Goal: Find specific page/section: Find specific page/section

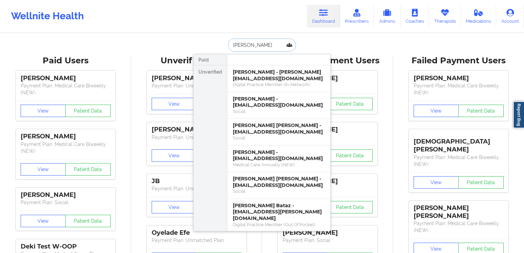
drag, startPoint x: 162, startPoint y: 40, endPoint x: 168, endPoint y: 40, distance: 5.8
type input "[PERSON_NAME]"
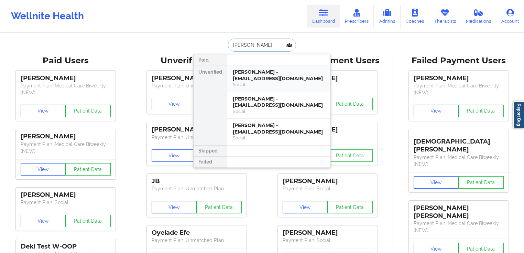
click at [272, 73] on div "[PERSON_NAME] - [EMAIL_ADDRESS][DOMAIN_NAME]" at bounding box center [279, 75] width 92 height 13
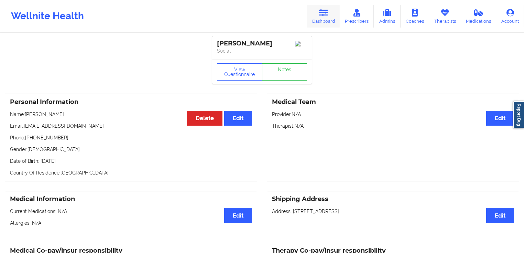
click at [320, 19] on link "Dashboard" at bounding box center [323, 16] width 33 height 23
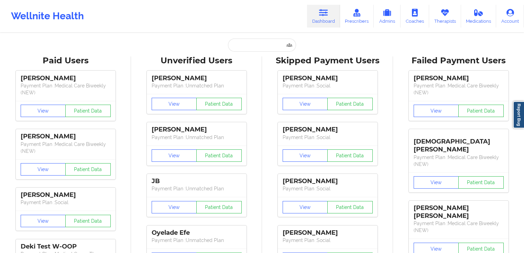
click at [249, 40] on input "text" at bounding box center [262, 45] width 68 height 13
paste input "[EMAIL_ADDRESS][DOMAIN_NAME]"
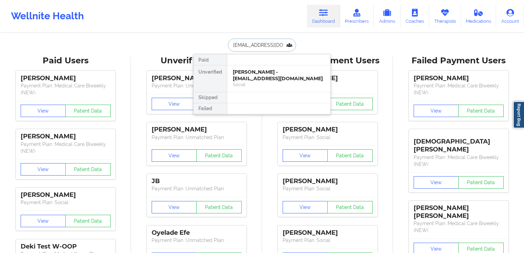
click at [263, 45] on input "[EMAIL_ADDRESS][DOMAIN_NAME]" at bounding box center [262, 45] width 68 height 13
type input "[PERSON_NAME]"
click at [284, 77] on div "[PERSON_NAME] - [EMAIL_ADDRESS][DOMAIN_NAME]" at bounding box center [279, 75] width 92 height 13
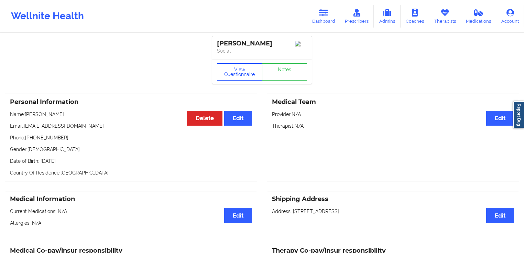
click at [248, 74] on button "View Questionnaire" at bounding box center [239, 71] width 45 height 17
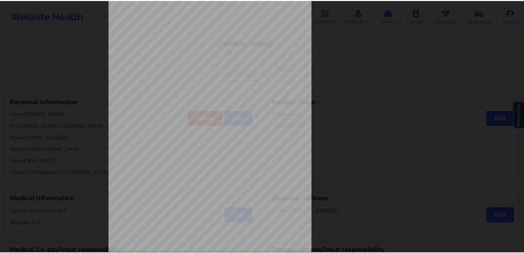
scroll to position [75, 0]
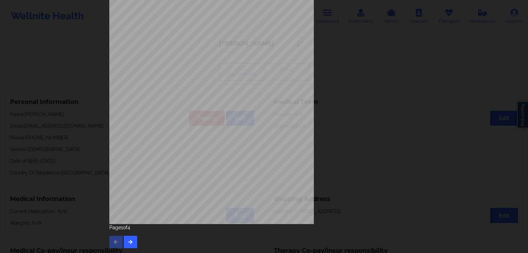
click at [361, 137] on div "[STREET_ADDRESS] What state do you live in ? [US_STATE] Full Name [PERSON_NAME]…" at bounding box center [264, 79] width 310 height 290
click at [93, 86] on div "[STREET_ADDRESS] What state do you live in ? [US_STATE] Full Name [PERSON_NAME]…" at bounding box center [264, 126] width 528 height 253
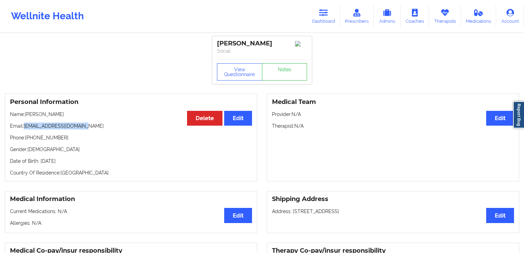
drag, startPoint x: 94, startPoint y: 127, endPoint x: 25, endPoint y: 126, distance: 68.8
click at [25, 126] on p "Email: [EMAIL_ADDRESS][DOMAIN_NAME]" at bounding box center [131, 125] width 242 height 7
copy p "[EMAIL_ADDRESS][DOMAIN_NAME]"
